Goal: Task Accomplishment & Management: Manage account settings

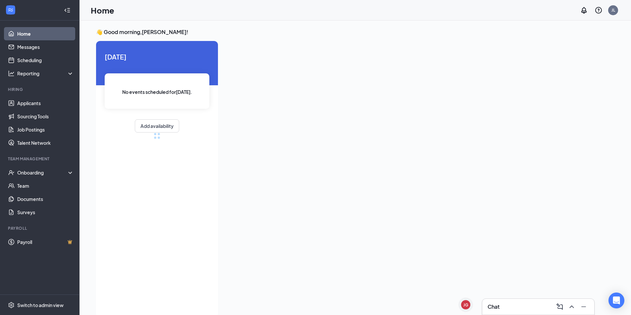
scroll to position [3, 0]
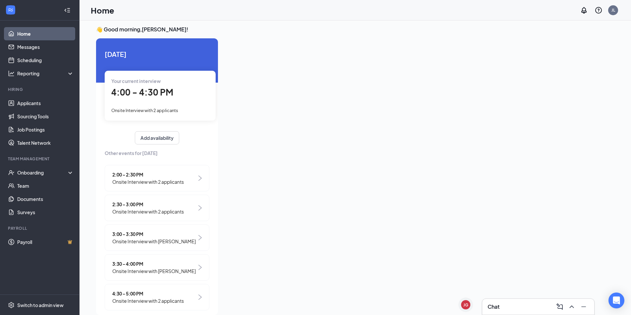
click at [131, 274] on span "Onsite Interview with [PERSON_NAME]" at bounding box center [153, 271] width 83 height 7
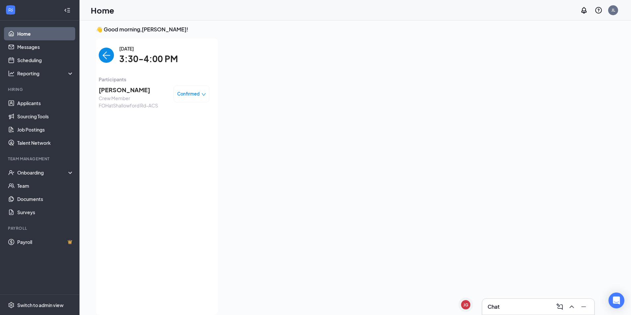
click at [99, 55] on img "back-button" at bounding box center [106, 55] width 15 height 15
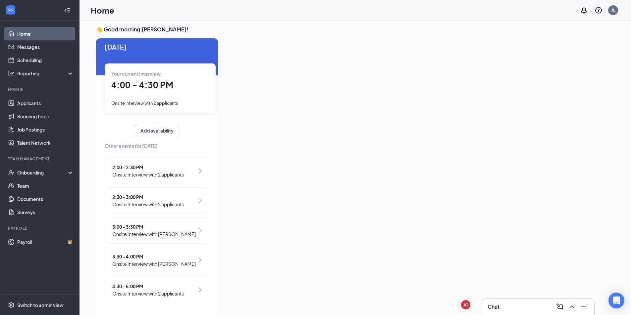
scroll to position [9, 0]
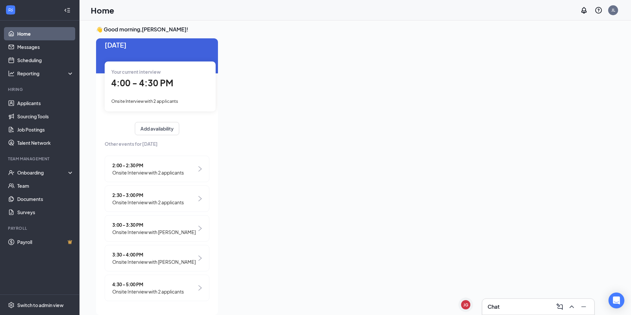
click at [154, 281] on span "4:30 - 5:00 PM" at bounding box center [147, 284] width 71 height 7
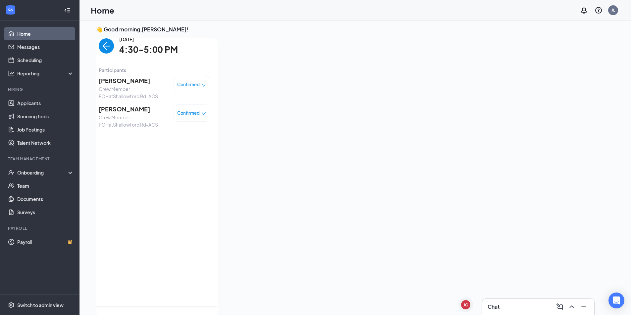
scroll to position [0, 0]
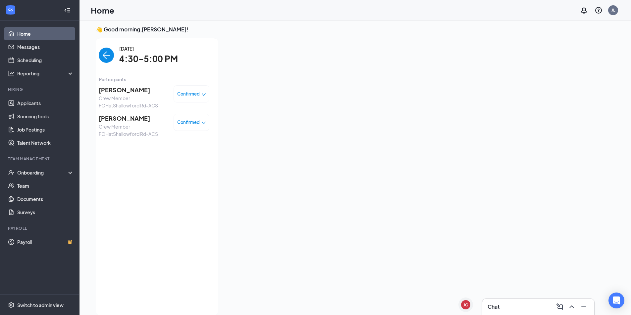
click at [116, 119] on span "[PERSON_NAME]" at bounding box center [134, 118] width 70 height 9
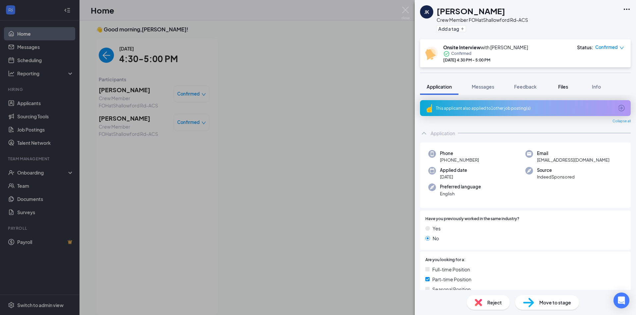
click at [576, 87] on button "Files" at bounding box center [562, 86] width 26 height 17
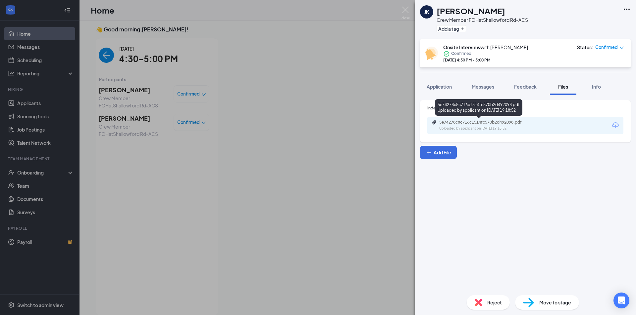
click at [526, 127] on div "Uploaded by applicant on [DATE] 19:18:52" at bounding box center [488, 128] width 99 height 5
click at [260, 103] on div "[PERSON_NAME] [PERSON_NAME] Crew Member FOH at Shallowford Rd-ACS Add a tag Ons…" at bounding box center [318, 157] width 636 height 315
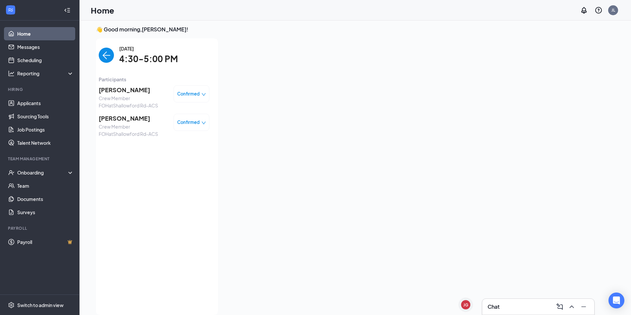
click at [99, 59] on img "back-button" at bounding box center [106, 55] width 15 height 15
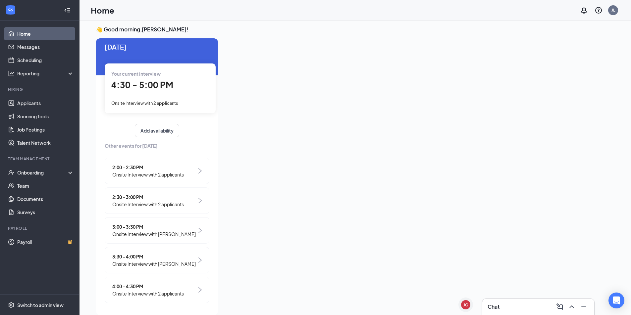
scroll to position [9, 0]
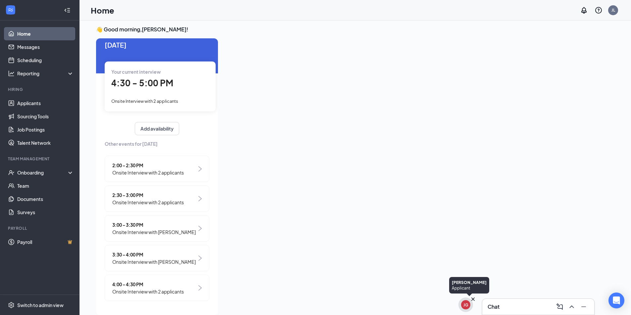
click at [464, 303] on div "JG" at bounding box center [465, 306] width 5 height 6
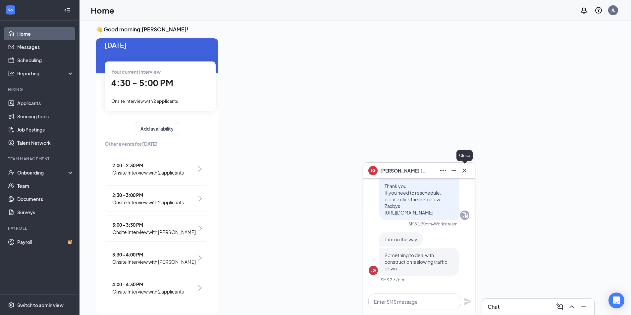
click at [463, 169] on icon "Cross" at bounding box center [464, 171] width 8 height 8
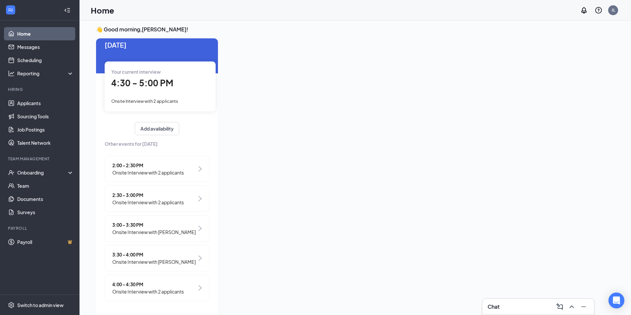
click at [120, 262] on span "Onsite Interview with [PERSON_NAME]" at bounding box center [153, 262] width 83 height 7
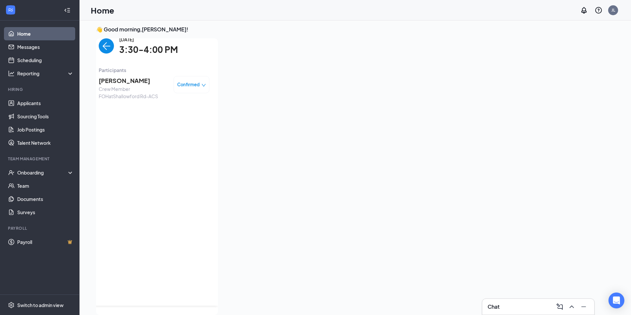
scroll to position [0, 0]
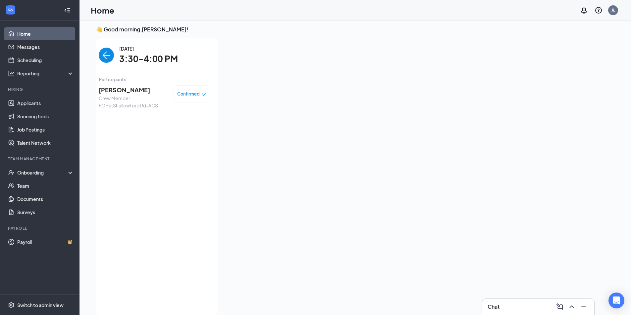
click at [108, 57] on img "back-button" at bounding box center [106, 55] width 15 height 15
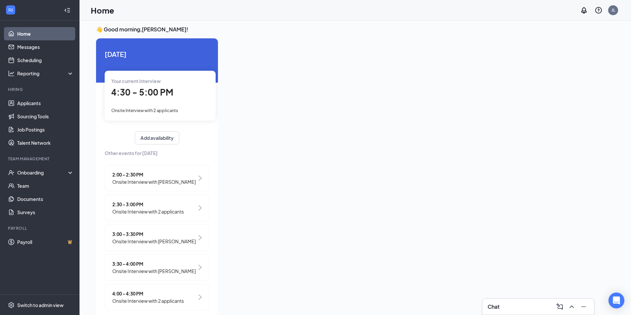
click at [146, 299] on span "Onsite Interview with 2 applicants" at bounding box center [147, 301] width 71 height 7
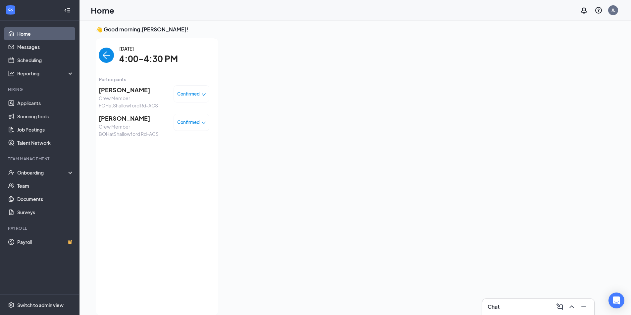
click at [101, 54] on img "back-button" at bounding box center [106, 55] width 15 height 15
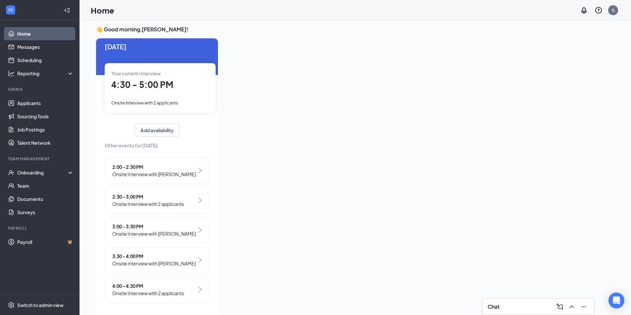
scroll to position [9, 0]
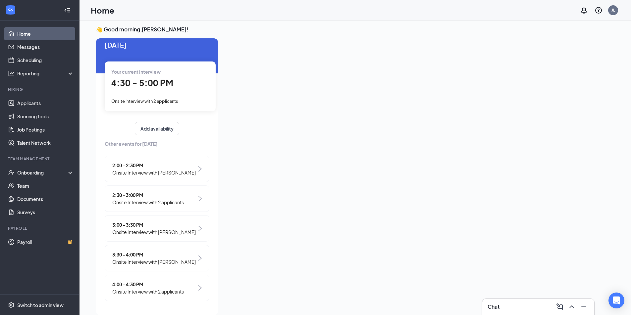
click at [162, 223] on span "3:00 - 3:30 PM" at bounding box center [153, 224] width 83 height 7
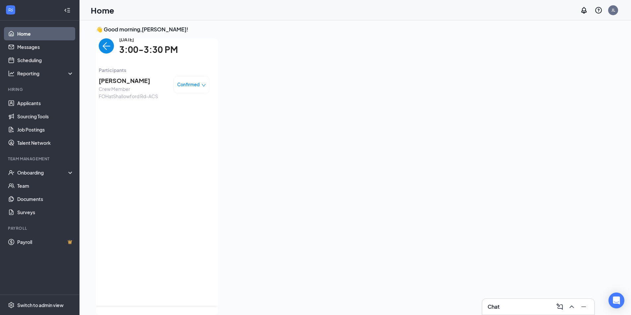
scroll to position [0, 0]
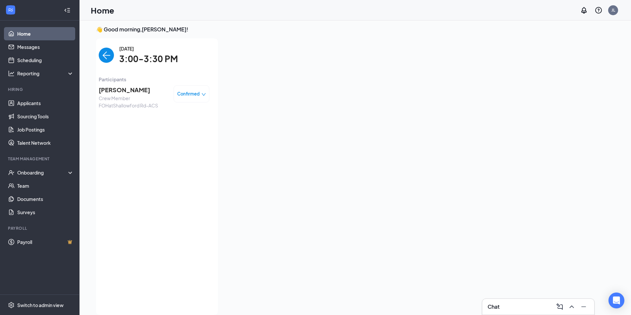
click at [100, 59] on img "back-button" at bounding box center [106, 55] width 15 height 15
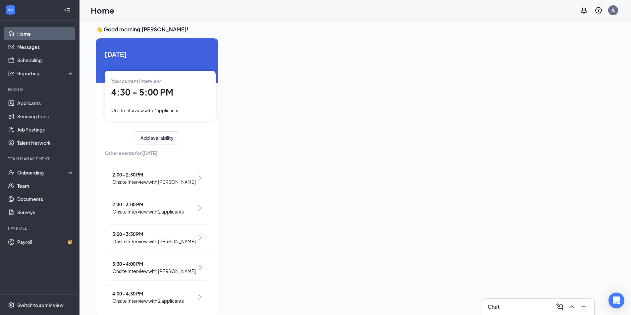
click at [140, 97] on span "4:30 - 5:00 PM" at bounding box center [142, 92] width 62 height 11
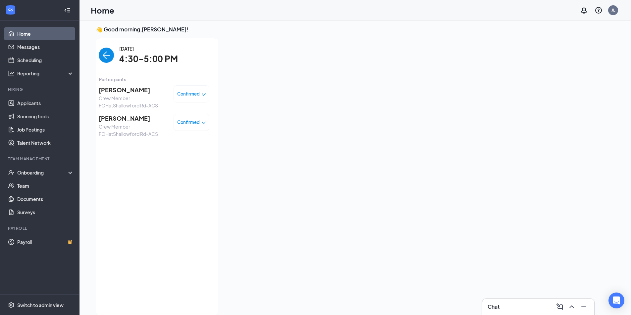
click at [130, 90] on span "[PERSON_NAME]" at bounding box center [134, 89] width 70 height 9
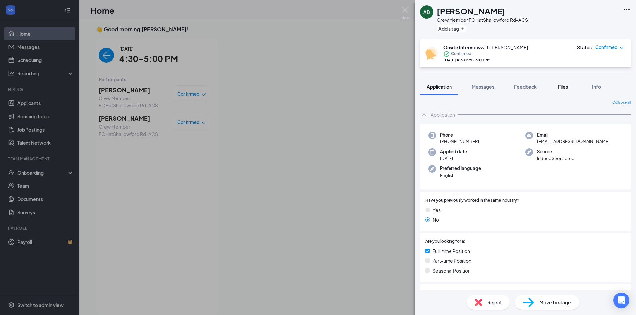
click at [565, 89] on span "Files" at bounding box center [563, 87] width 10 height 6
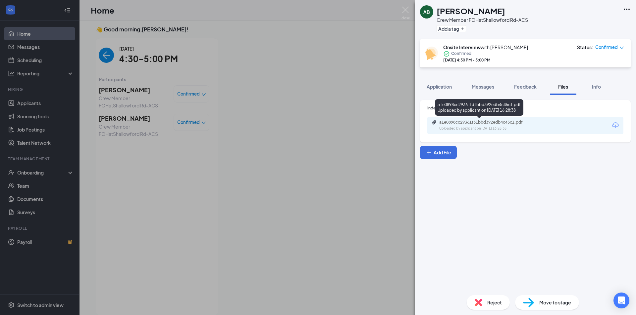
click at [513, 130] on div "Uploaded by applicant on [DATE] 16:28:38" at bounding box center [488, 128] width 99 height 5
click at [302, 172] on div "AB [PERSON_NAME] Crew Member FOH at Shallowford Rd-ACS Add a tag Onsite Intervi…" at bounding box center [318, 157] width 636 height 315
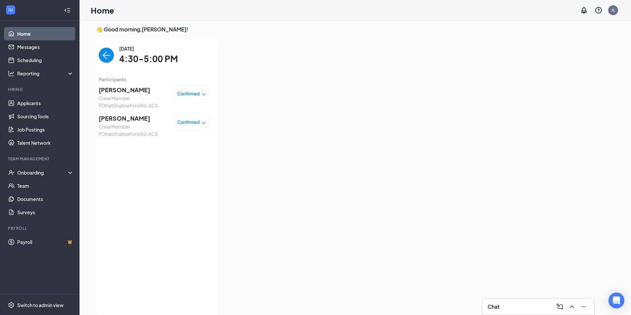
click at [99, 55] on img "back-button" at bounding box center [106, 55] width 15 height 15
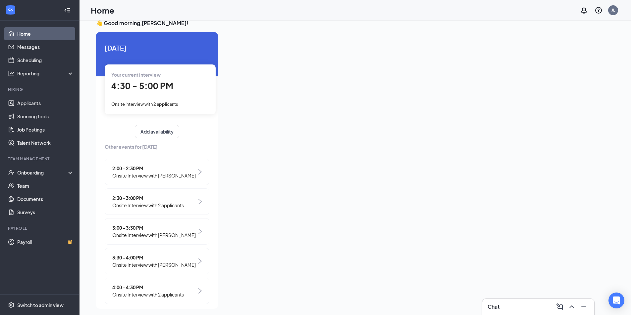
scroll to position [14, 0]
